Goal: Task Accomplishment & Management: Manage account settings

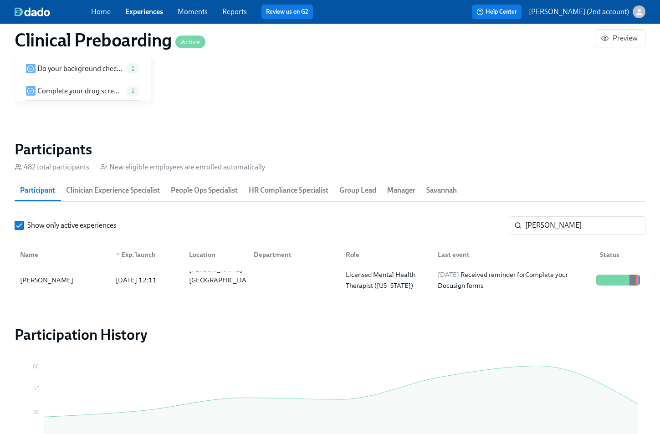
scroll to position [0, 11111]
click at [582, 224] on input "[PERSON_NAME]" at bounding box center [585, 225] width 120 height 18
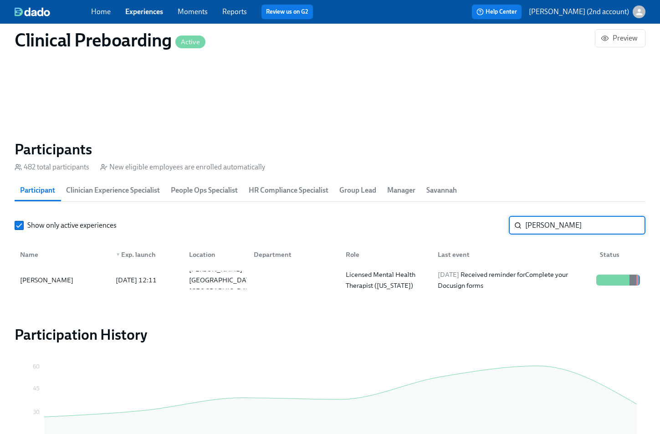
click at [582, 224] on input "[PERSON_NAME]" at bounding box center [585, 225] width 120 height 18
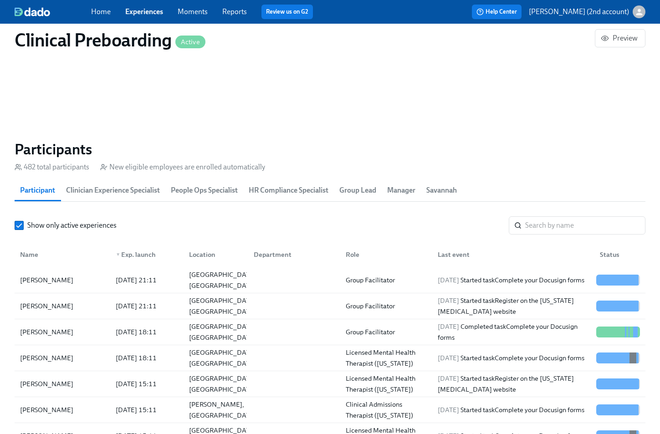
scroll to position [2, 0]
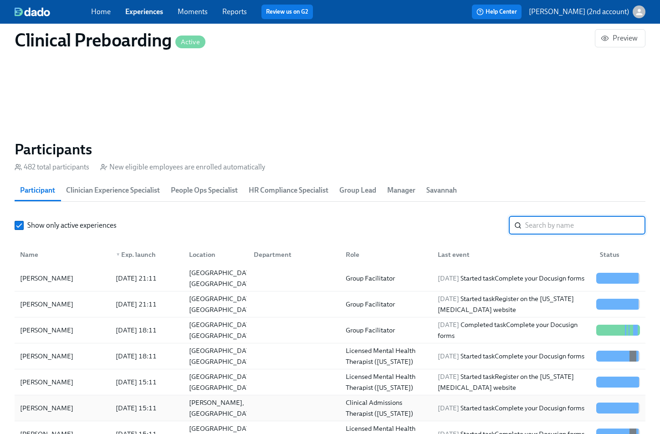
click at [81, 409] on div "[PERSON_NAME]" at bounding box center [62, 408] width 92 height 18
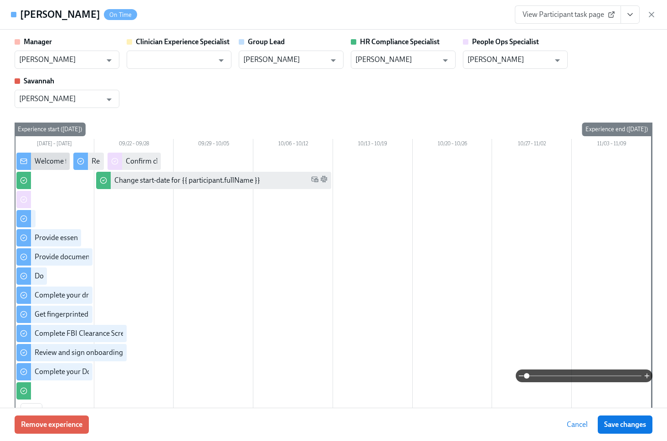
click at [654, 7] on div "View Participant task page" at bounding box center [585, 14] width 141 height 18
click at [653, 12] on icon "button" at bounding box center [651, 14] width 9 height 9
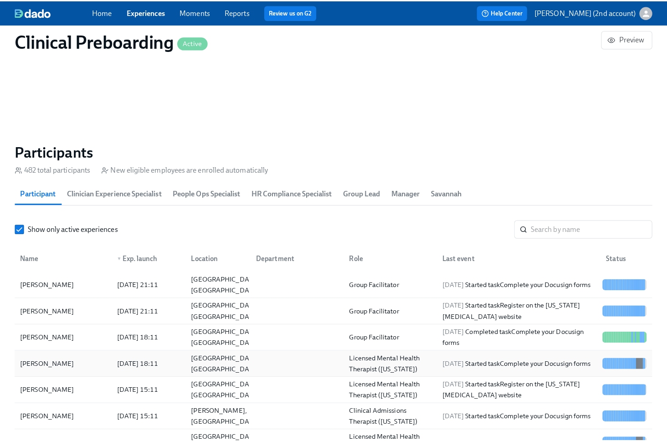
scroll to position [887, 0]
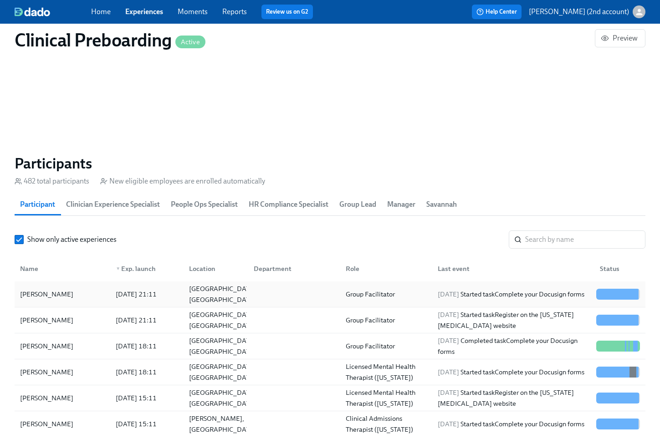
click at [125, 301] on div "[DATE] 21:11" at bounding box center [144, 294] width 73 height 18
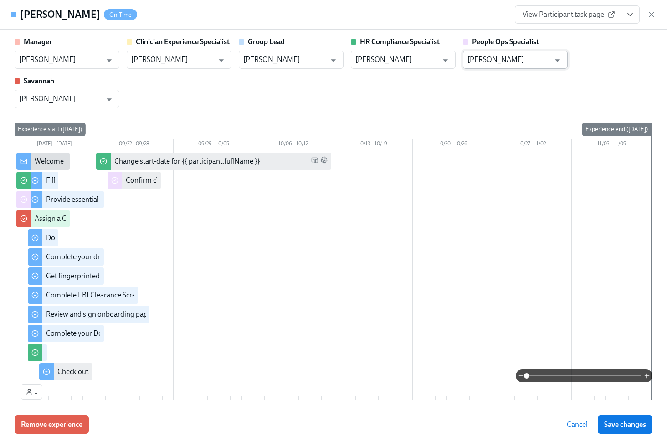
click at [533, 61] on input "[PERSON_NAME]" at bounding box center [508, 60] width 82 height 18
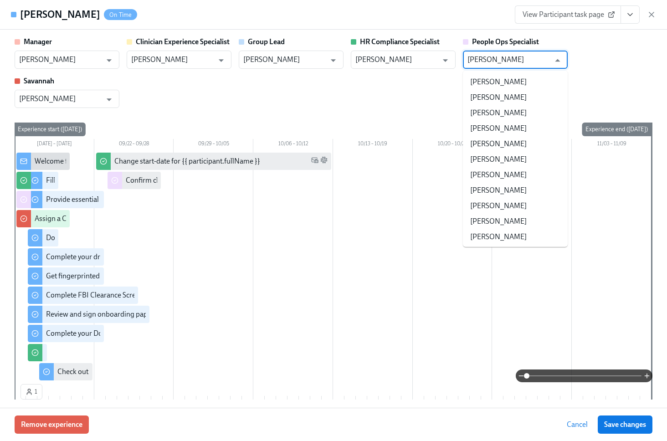
click at [533, 61] on input "[PERSON_NAME]" at bounding box center [508, 60] width 82 height 18
type input "w"
type input "a"
click at [526, 220] on li "[PERSON_NAME]" at bounding box center [515, 221] width 105 height 15
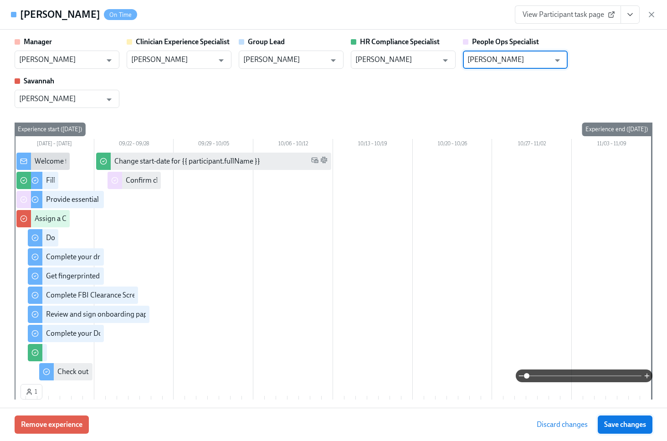
type input "[PERSON_NAME]"
click at [621, 421] on span "Save changes" at bounding box center [625, 424] width 42 height 9
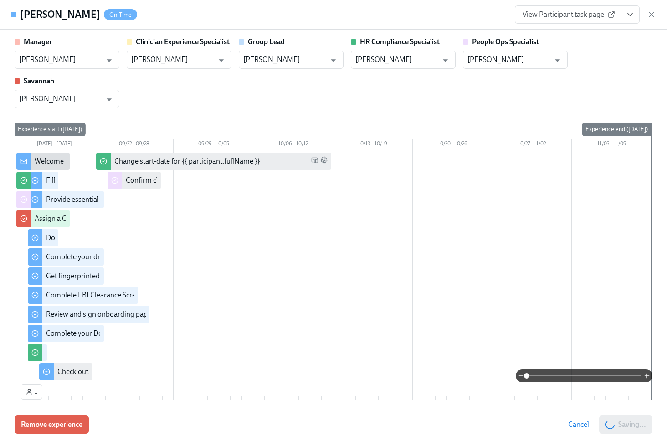
type input "[PERSON_NAME]"
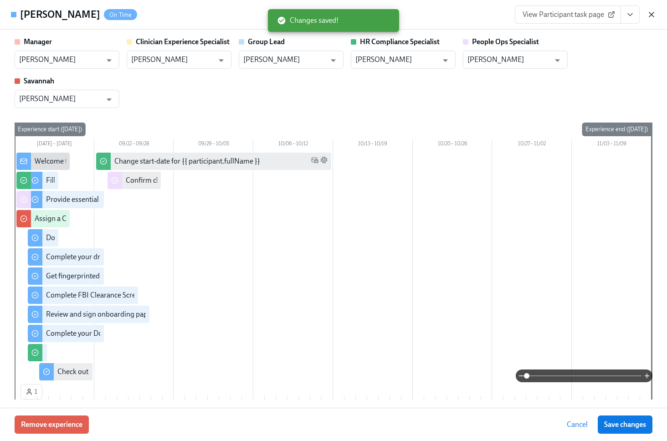
click at [653, 14] on icon "button" at bounding box center [651, 14] width 9 height 9
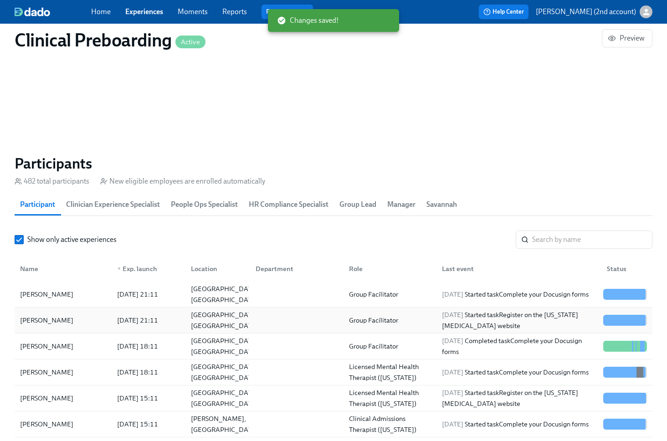
click at [98, 320] on div "[PERSON_NAME]" at bounding box center [62, 320] width 93 height 18
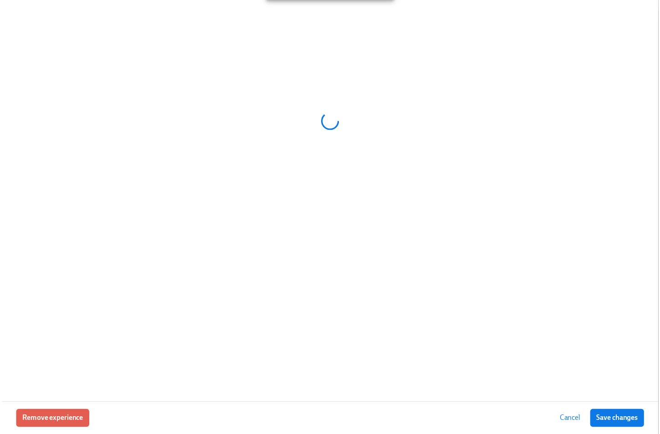
scroll to position [0, 11164]
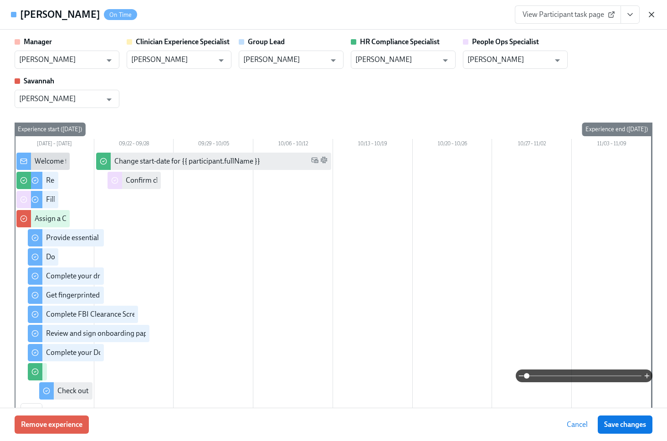
click at [655, 13] on icon "button" at bounding box center [651, 14] width 9 height 9
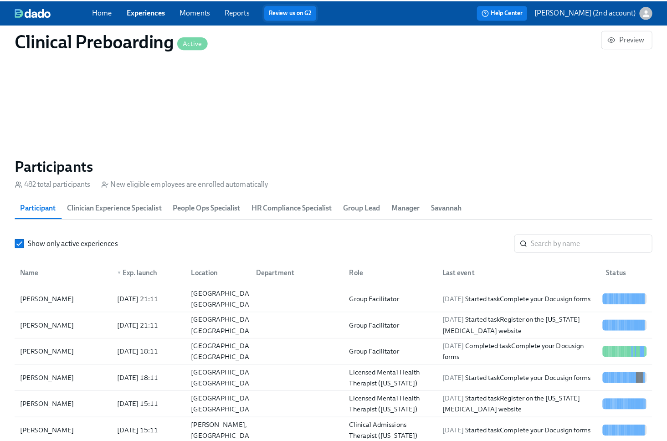
scroll to position [0, 11164]
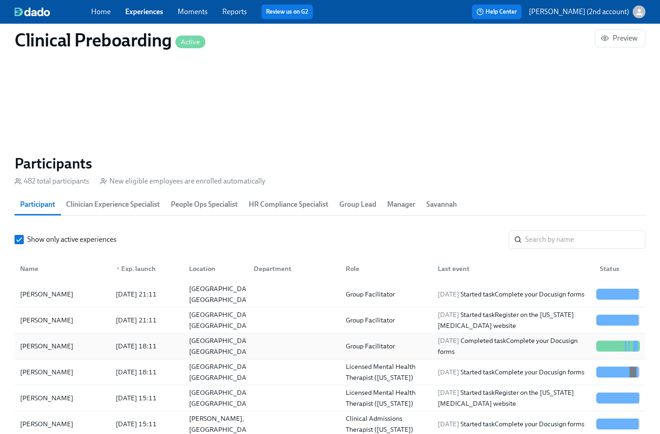
click at [39, 342] on div "[PERSON_NAME]" at bounding box center [46, 346] width 61 height 11
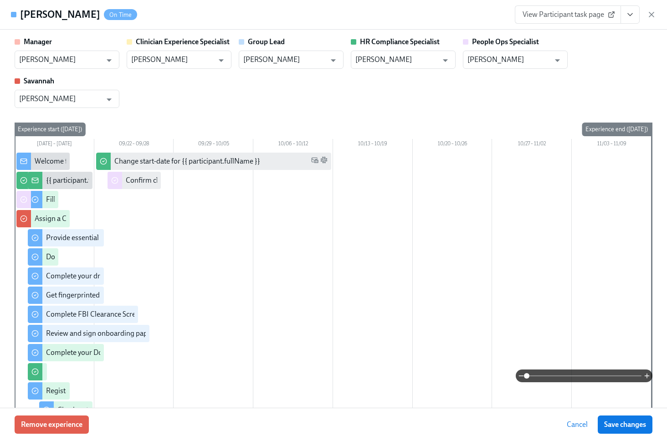
click at [655, 16] on icon "button" at bounding box center [651, 14] width 9 height 9
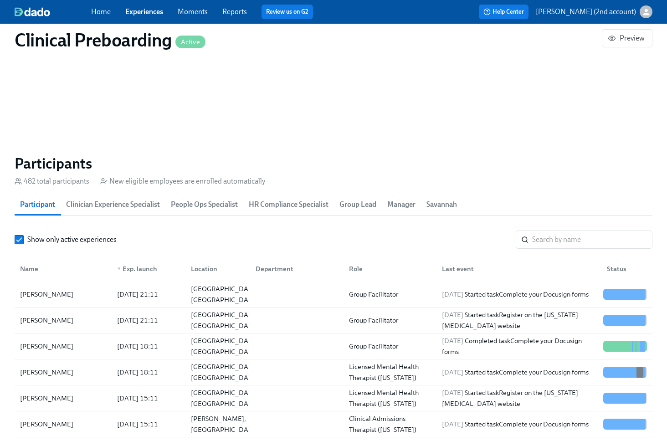
drag, startPoint x: 654, startPoint y: 15, endPoint x: 304, endPoint y: 216, distance: 403.4
click at [654, 15] on div "Home Experiences Moments Reports Review us on G2 Help Center [PERSON_NAME] (2nd…" at bounding box center [333, 12] width 667 height 24
click at [144, 374] on div "[DATE] 18:11" at bounding box center [137, 372] width 48 height 11
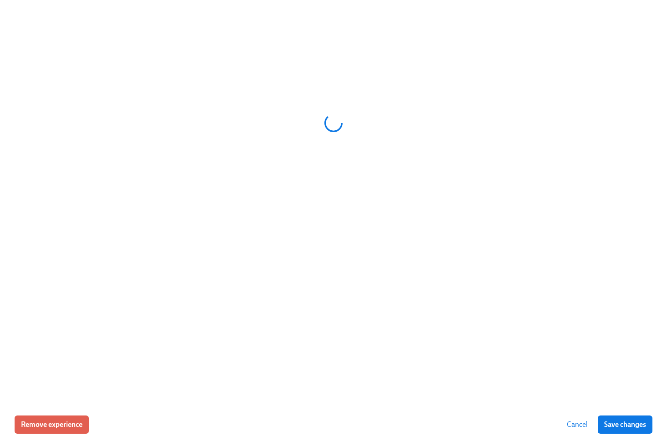
scroll to position [0, 11164]
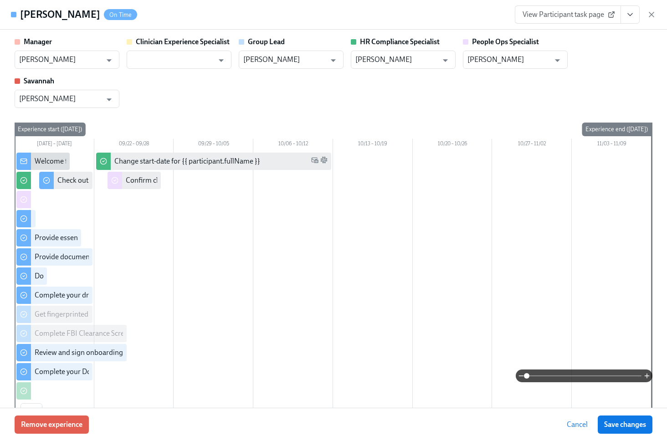
drag, startPoint x: 19, startPoint y: 14, endPoint x: 87, endPoint y: 15, distance: 67.9
click at [87, 15] on div "[PERSON_NAME] On Time" at bounding box center [74, 15] width 126 height 14
copy h4 "[PERSON_NAME]"
click at [518, 61] on input "[PERSON_NAME]" at bounding box center [508, 60] width 82 height 18
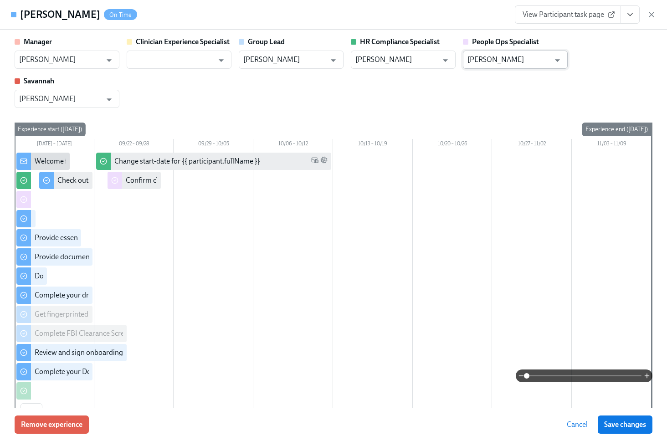
click at [518, 61] on input "[PERSON_NAME]" at bounding box center [508, 60] width 82 height 18
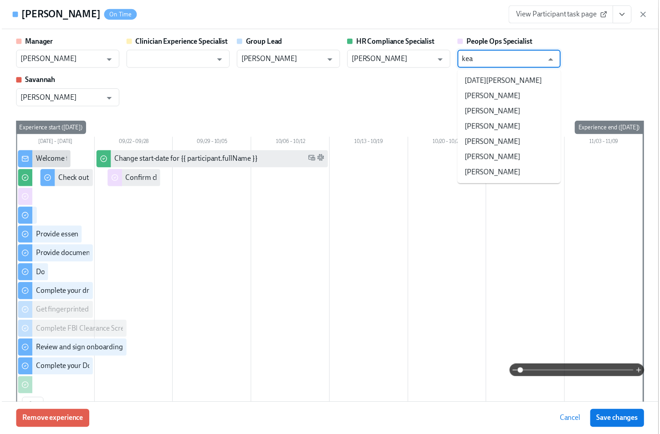
scroll to position [0, 0]
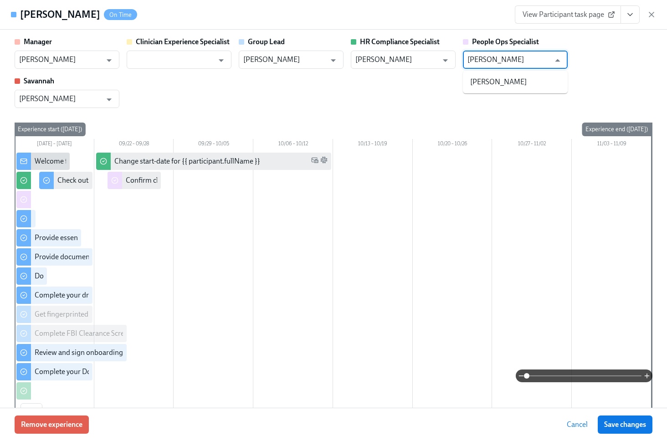
click at [526, 79] on li "[PERSON_NAME]" at bounding box center [515, 81] width 105 height 15
click at [619, 428] on span "Save changes" at bounding box center [625, 424] width 42 height 9
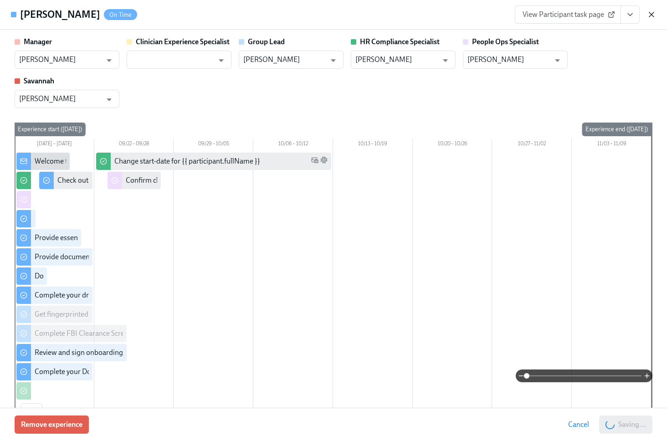
type input "[PERSON_NAME]"
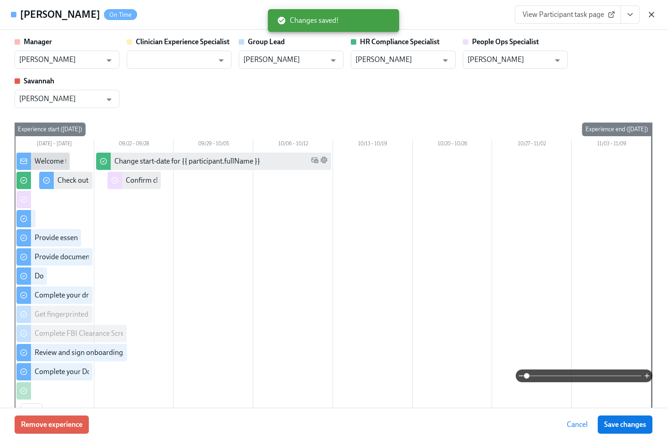
click at [651, 16] on icon "button" at bounding box center [651, 14] width 9 height 9
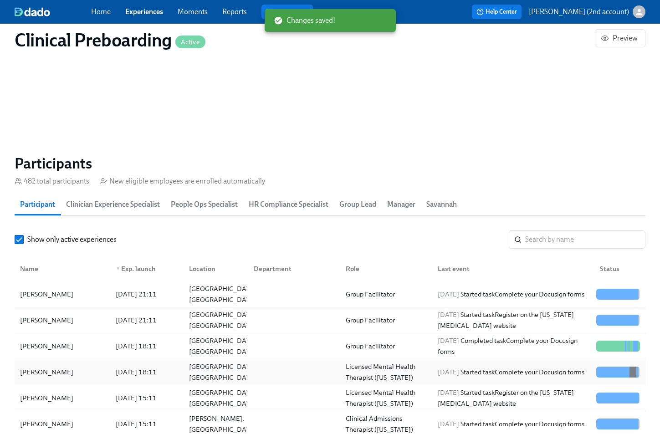
scroll to position [0, 11164]
click at [81, 396] on div "[PERSON_NAME]" at bounding box center [62, 398] width 92 height 18
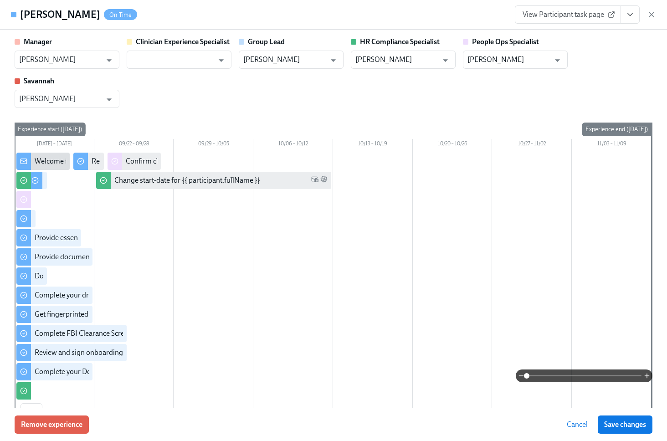
drag, startPoint x: 83, startPoint y: 17, endPoint x: 22, endPoint y: 19, distance: 61.0
click at [22, 19] on h4 "[PERSON_NAME]" at bounding box center [60, 15] width 80 height 14
copy h4 "[PERSON_NAME]"
click at [652, 16] on icon "button" at bounding box center [651, 14] width 9 height 9
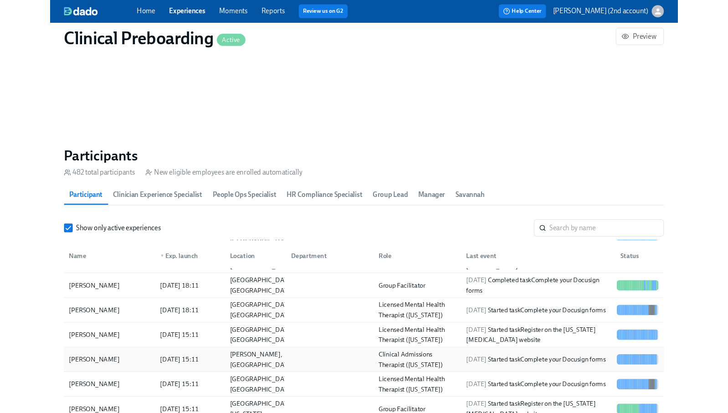
scroll to position [47, 0]
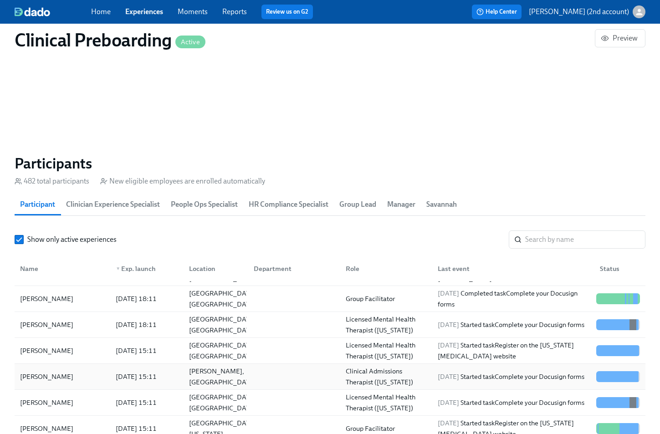
click at [68, 385] on div "[PERSON_NAME]" at bounding box center [62, 377] width 92 height 18
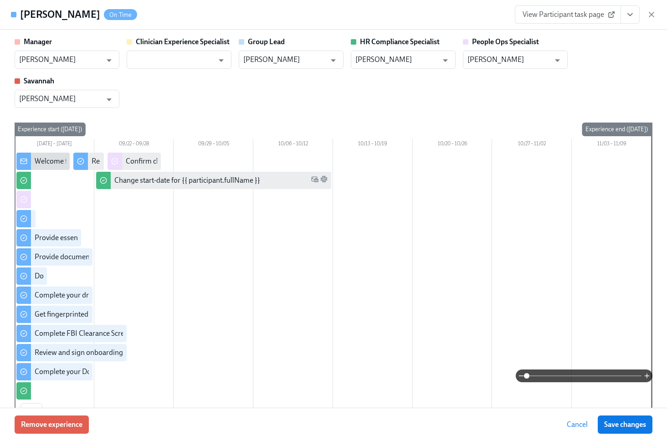
click at [647, 16] on icon "button" at bounding box center [651, 14] width 9 height 9
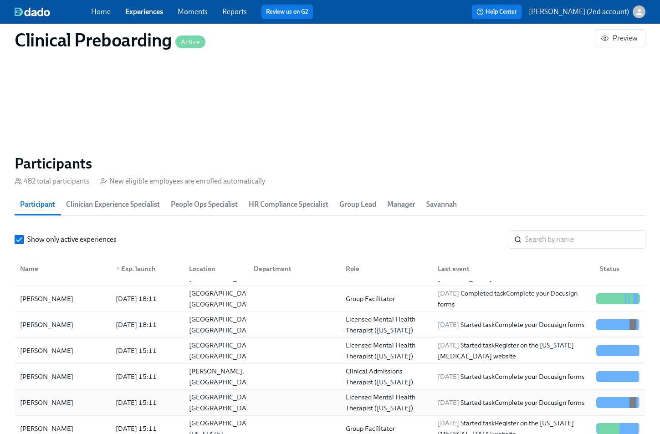
click at [61, 407] on div "[PERSON_NAME]" at bounding box center [62, 403] width 92 height 18
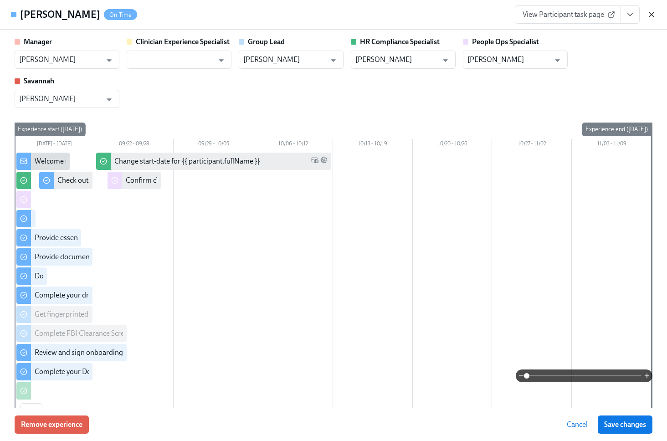
click at [655, 15] on icon "button" at bounding box center [651, 14] width 9 height 9
